Goal: Task Accomplishment & Management: Manage account settings

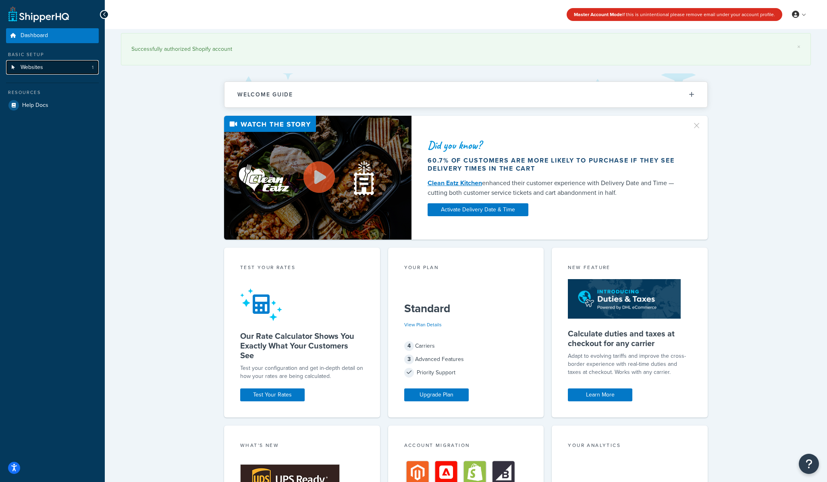
click at [40, 66] on span "Websites" at bounding box center [32, 67] width 23 height 7
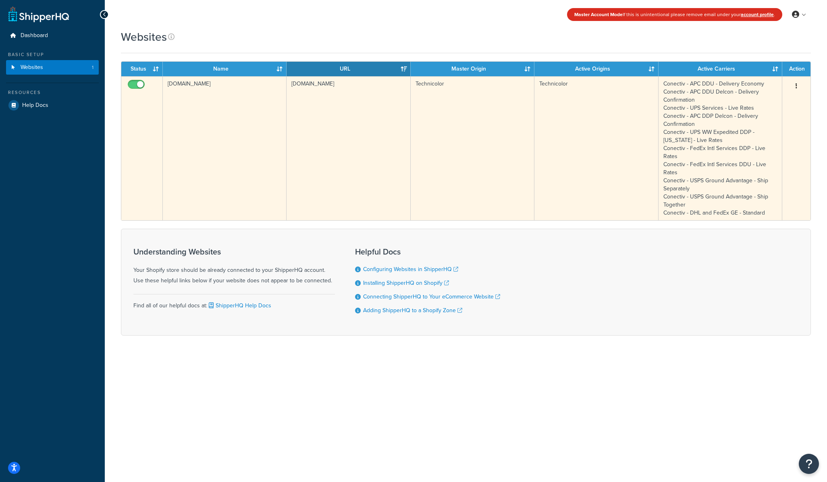
click at [797, 85] on button "button" at bounding box center [796, 86] width 11 height 13
drag, startPoint x: 765, startPoint y: 103, endPoint x: 704, endPoint y: 123, distance: 64.0
click at [765, 103] on link "Edit" at bounding box center [764, 102] width 64 height 17
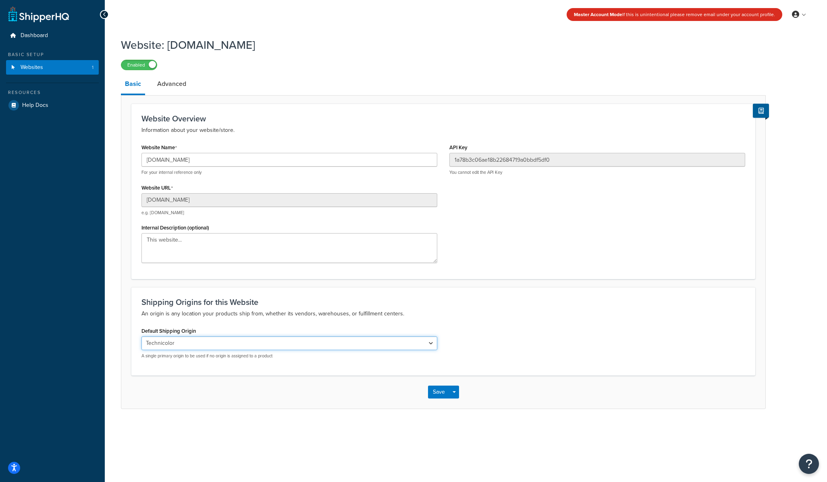
click at [202, 343] on select "El Famoso Artist Endeavor (OG) Graphik Dimensions Artivise Printful Caroline Wh…" at bounding box center [290, 343] width 296 height 14
select select "86850"
click at [142, 337] on select "El Famoso Artist Endeavor (OG) Graphik Dimensions Artivise Printful Caroline Wh…" at bounding box center [290, 343] width 296 height 14
click at [432, 393] on button "Save" at bounding box center [439, 391] width 22 height 13
